Goal: Check status

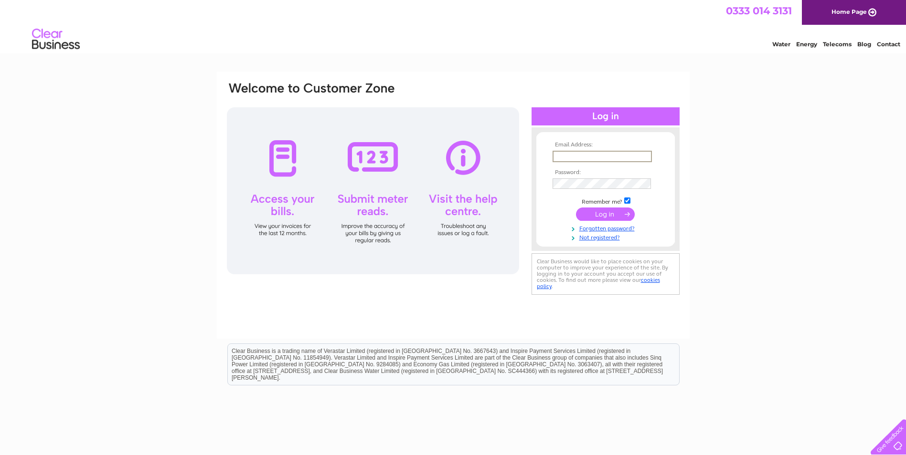
click at [593, 158] on input "text" at bounding box center [601, 156] width 99 height 11
click at [627, 158] on input "info@dungallancountryhosue.co.uk" at bounding box center [601, 156] width 99 height 11
type input "info@dungallancountryhouse.co.uk"
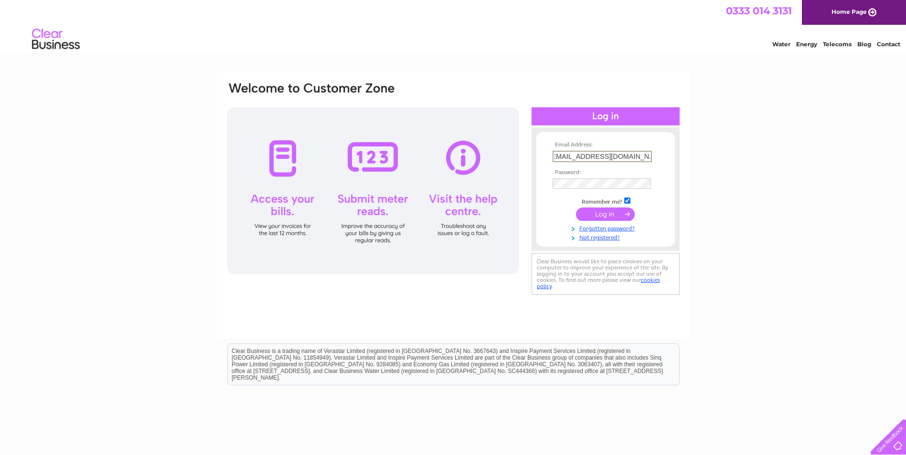
scroll to position [0, 0]
click at [576, 208] on input "submit" at bounding box center [605, 214] width 59 height 13
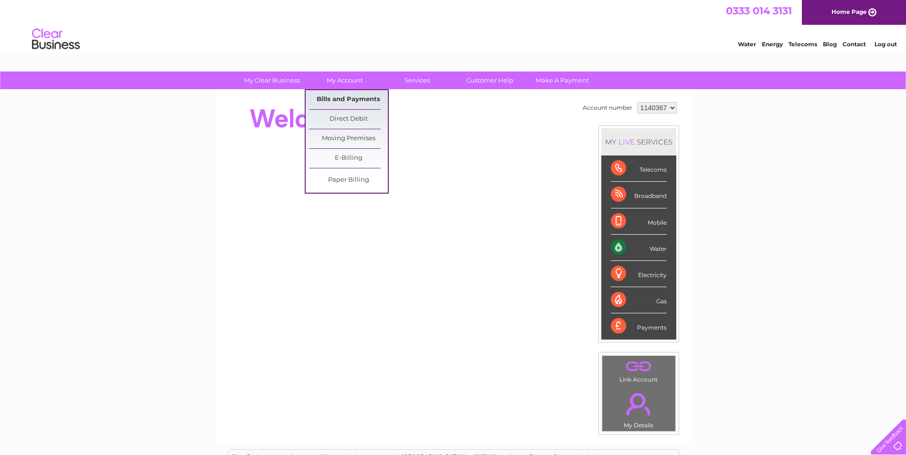
click at [343, 98] on link "Bills and Payments" at bounding box center [348, 99] width 79 height 19
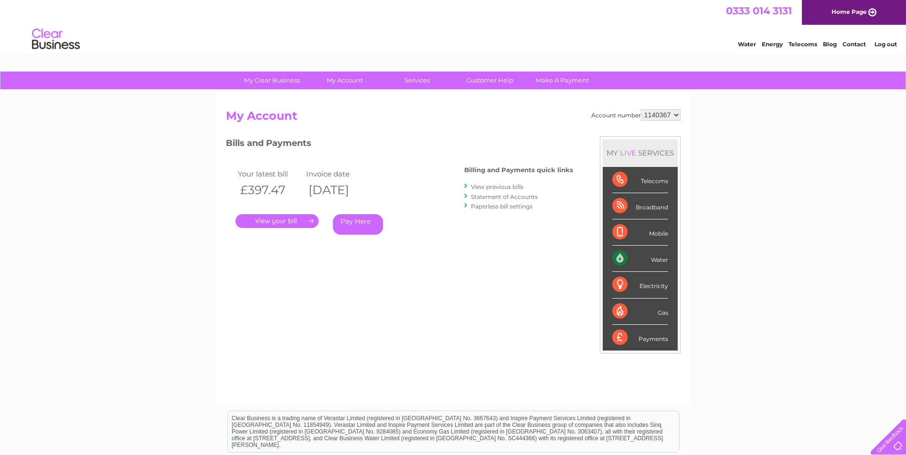
click at [289, 222] on link "." at bounding box center [276, 221] width 83 height 14
